Goal: Task Accomplishment & Management: Manage account settings

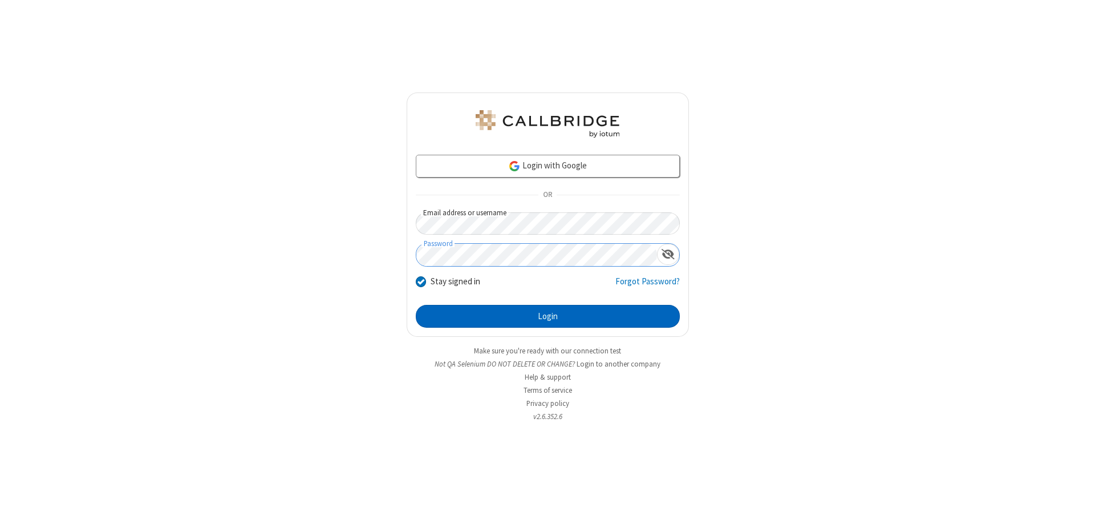
click at [548, 316] on button "Login" at bounding box center [548, 316] width 264 height 23
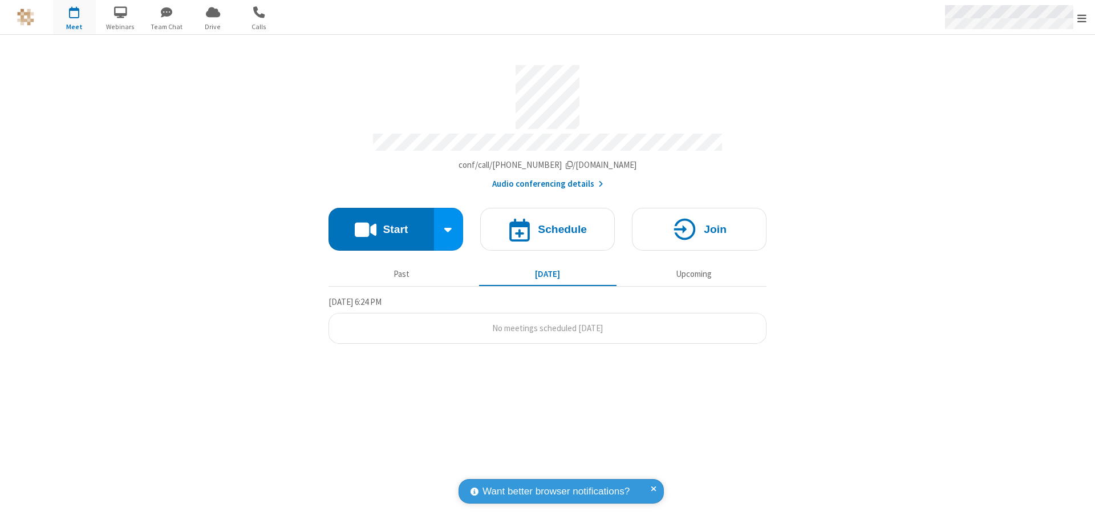
click at [1082, 18] on span "Open menu" at bounding box center [1082, 18] width 9 height 11
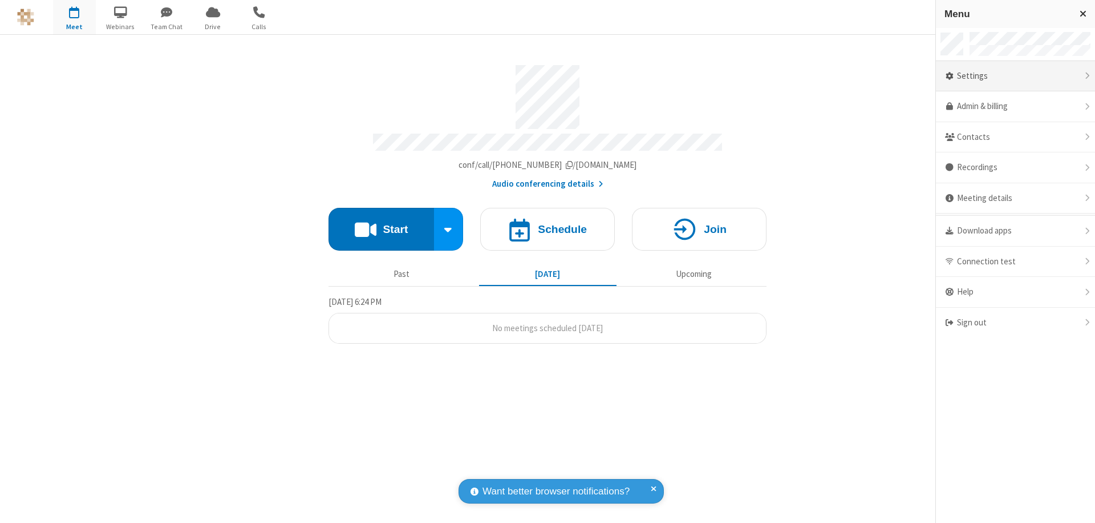
click at [1016, 76] on div "Settings" at bounding box center [1015, 76] width 159 height 31
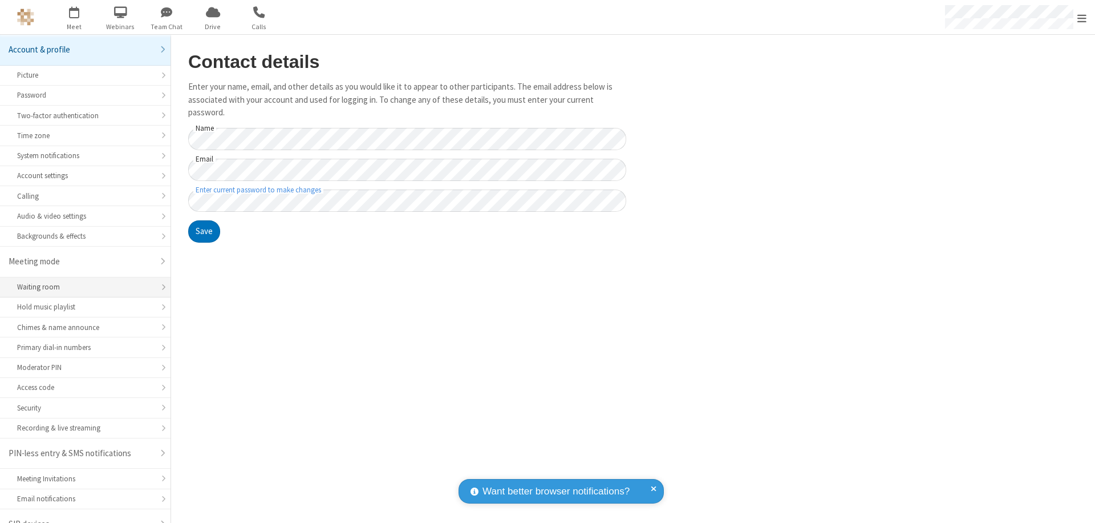
click at [81, 281] on div "Waiting room" at bounding box center [85, 286] width 136 height 11
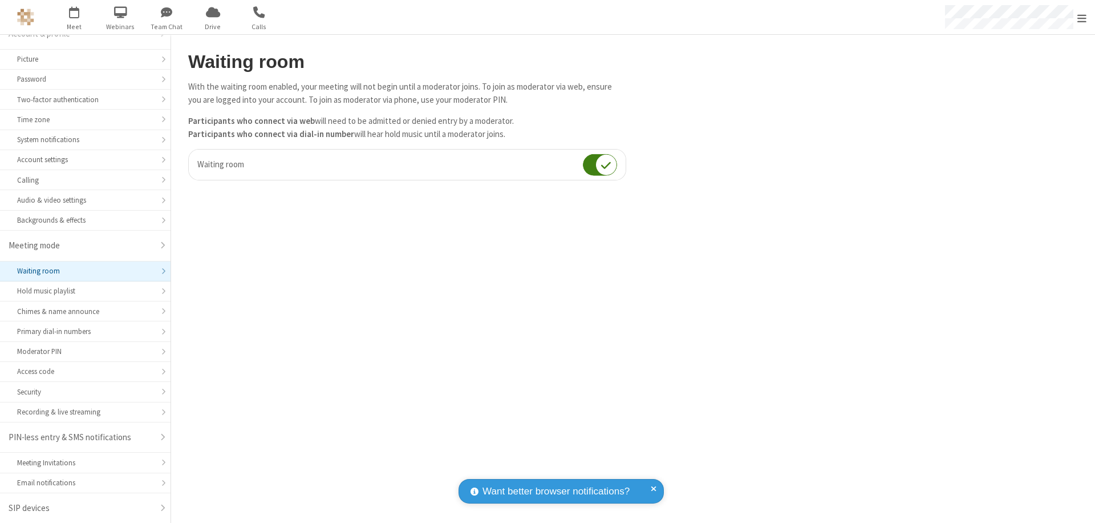
click at [600, 164] on input "checkbox" at bounding box center [600, 164] width 34 height 22
checkbox input "false"
click at [1082, 17] on span "Open menu" at bounding box center [1082, 18] width 9 height 11
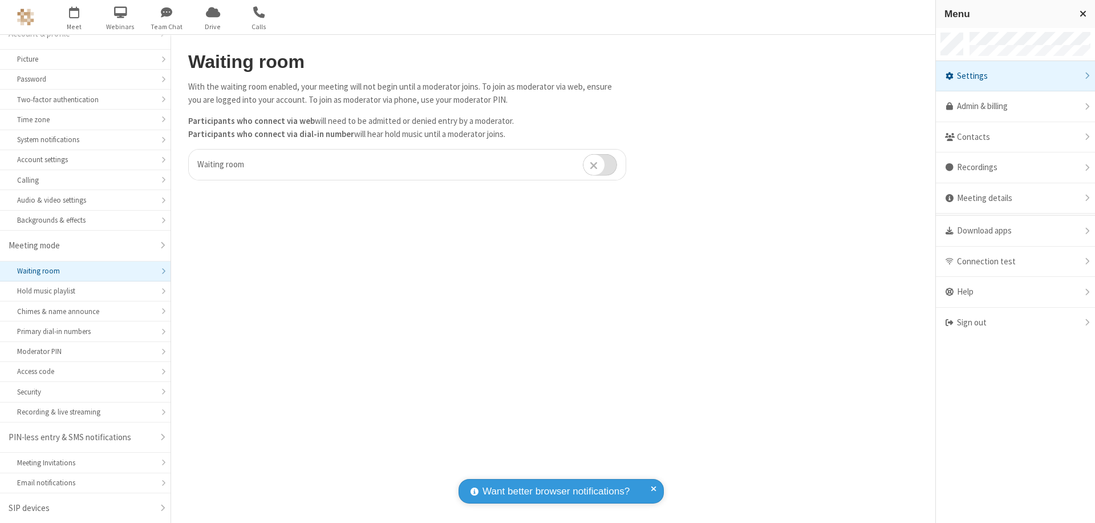
click at [1016, 322] on div "Sign out" at bounding box center [1015, 323] width 159 height 30
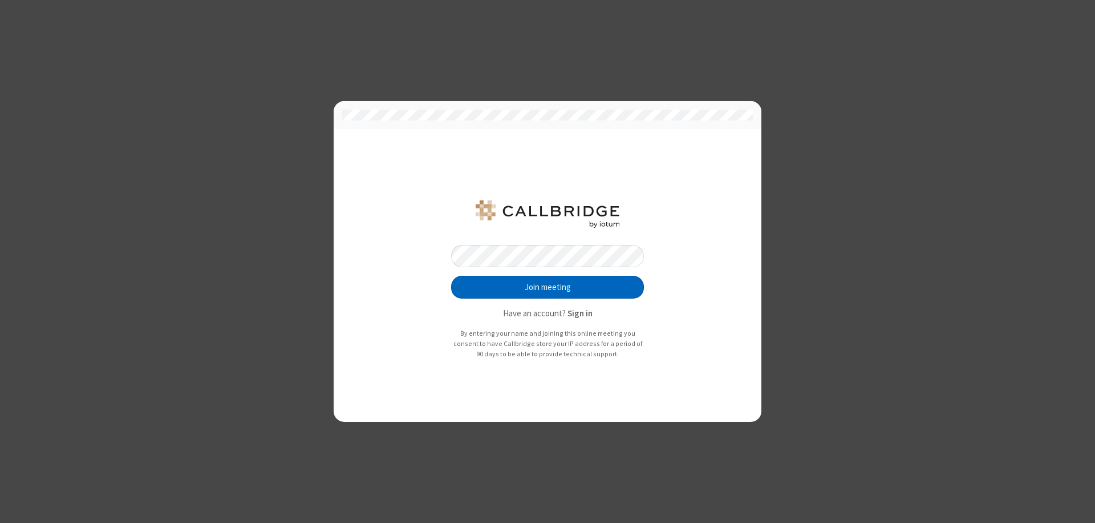
click at [548, 287] on button "Join meeting" at bounding box center [547, 287] width 193 height 23
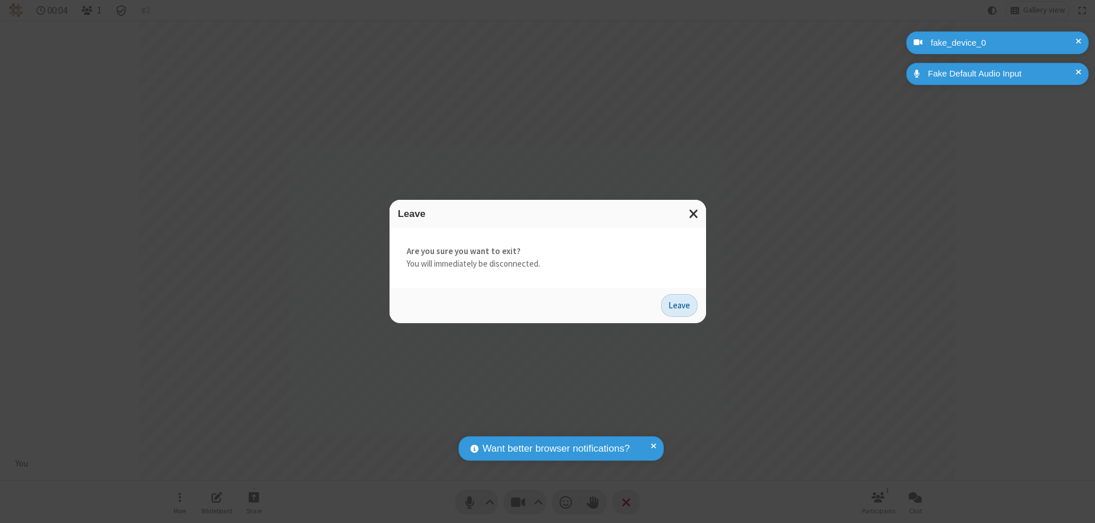
click at [680, 305] on button "Leave" at bounding box center [679, 305] width 37 height 23
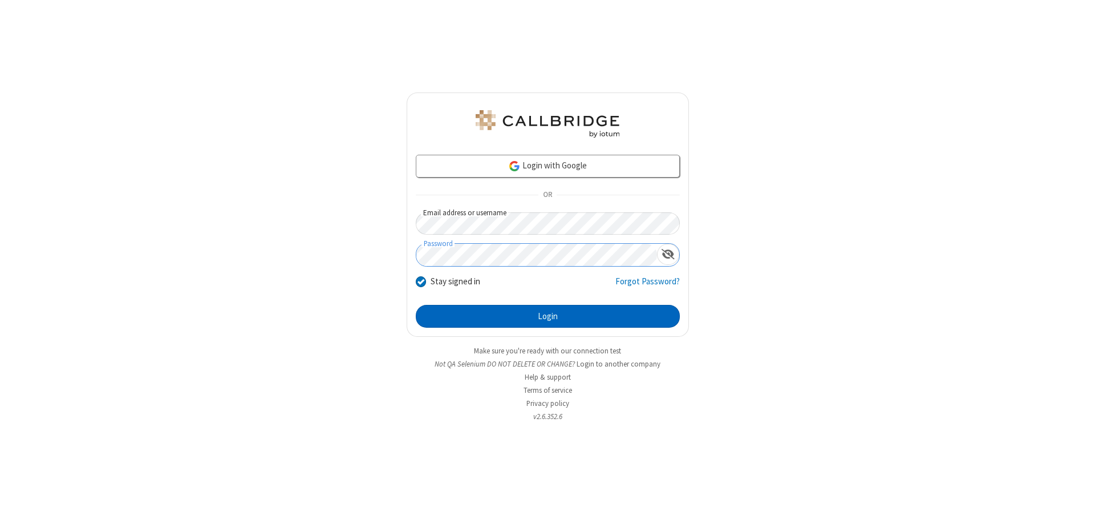
click at [548, 316] on button "Login" at bounding box center [548, 316] width 264 height 23
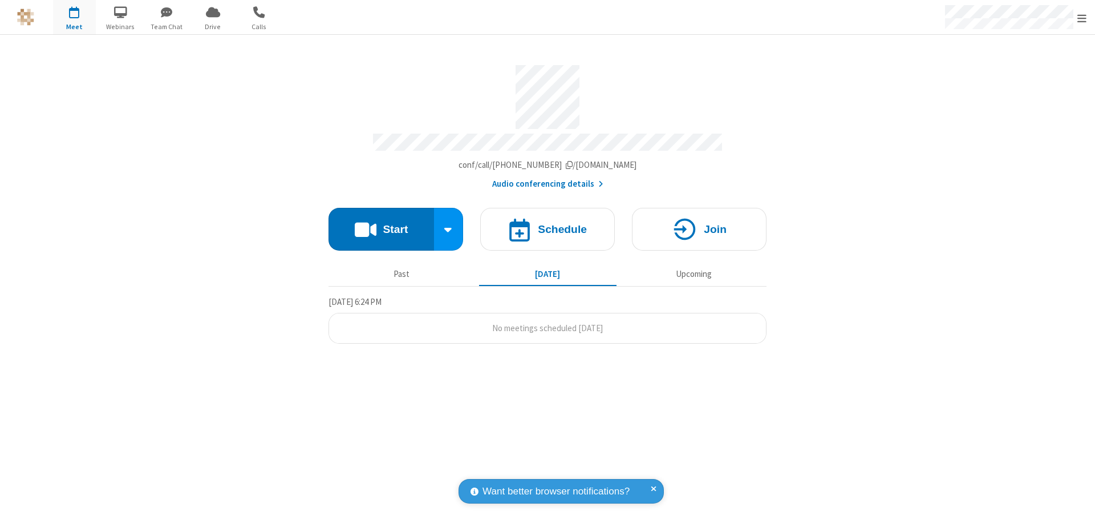
click at [1082, 18] on span "Open menu" at bounding box center [1082, 18] width 9 height 11
click at [1016, 76] on div "Settings" at bounding box center [1015, 76] width 159 height 31
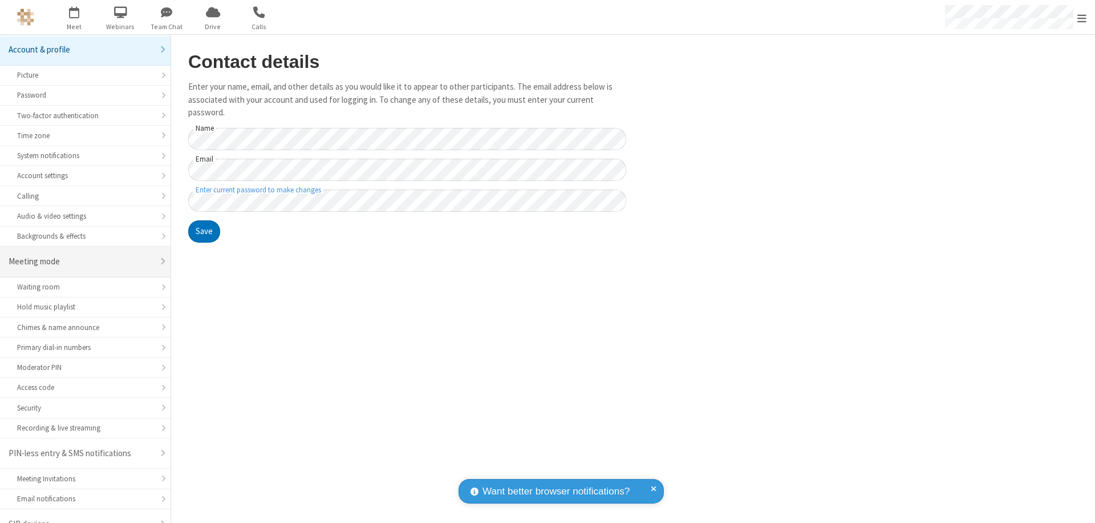
click at [81, 255] on div "Meeting mode" at bounding box center [81, 261] width 145 height 13
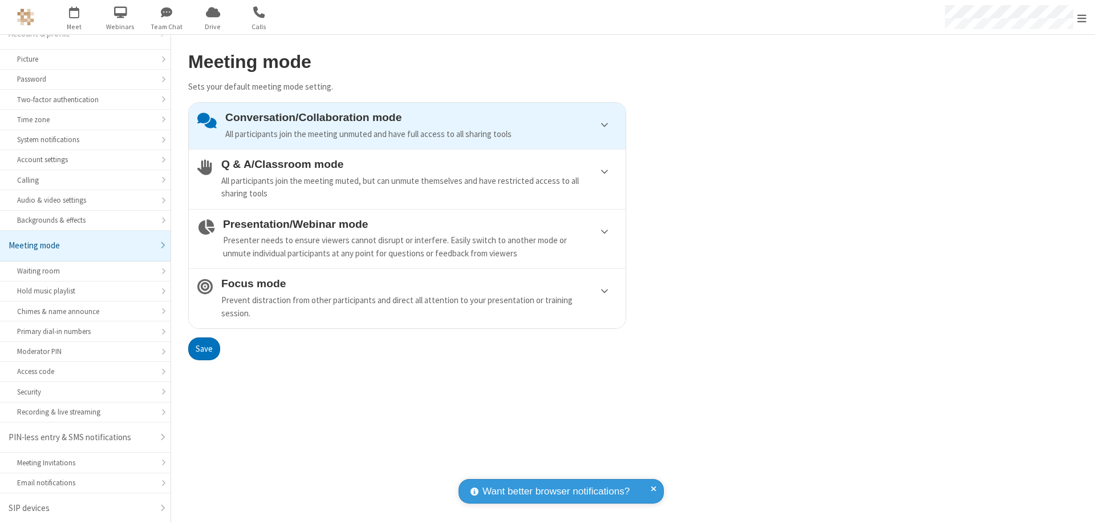
click at [407, 126] on div "Conversation/Collaboration mode All participants join the meeting unmuted and h…" at bounding box center [421, 125] width 392 height 29
click at [204, 348] on button "Save" at bounding box center [204, 348] width 32 height 23
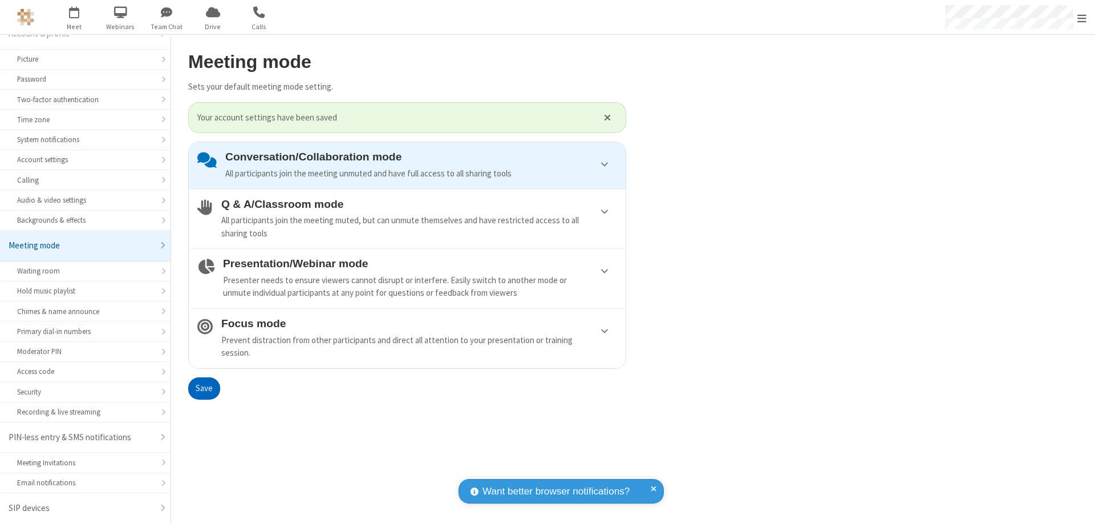
click at [1082, 17] on span "Open menu" at bounding box center [1082, 18] width 9 height 11
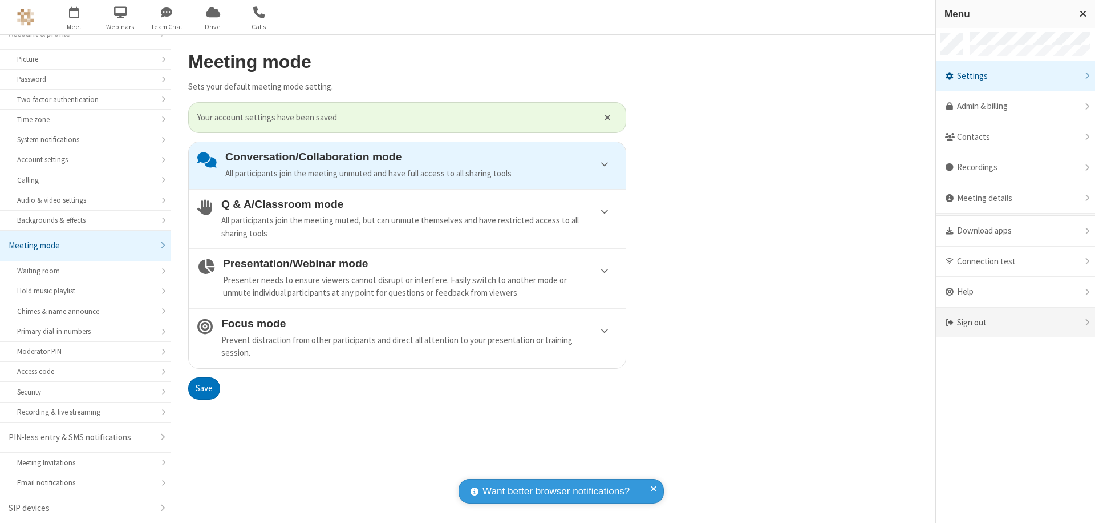
click at [1016, 322] on div "Sign out" at bounding box center [1015, 323] width 159 height 30
